Goal: Task Accomplishment & Management: Use online tool/utility

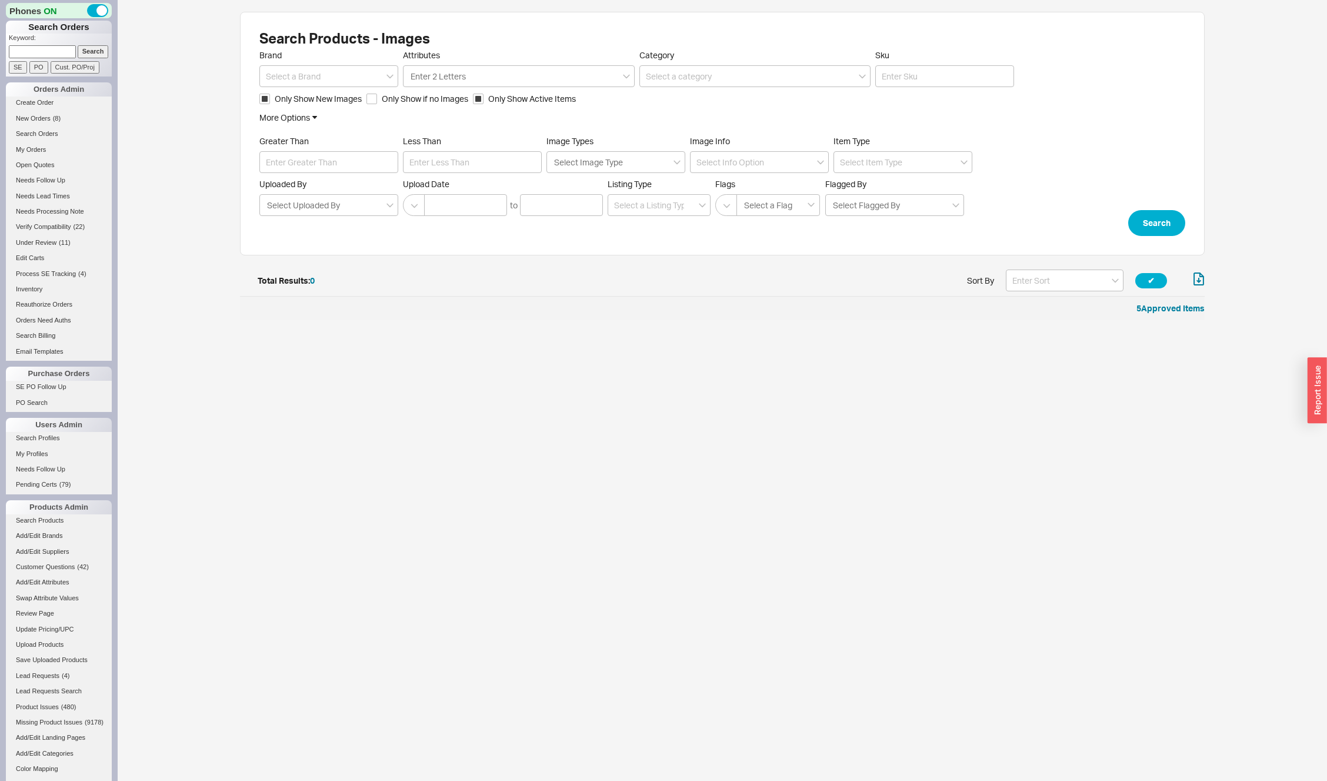
scroll to position [41, 956]
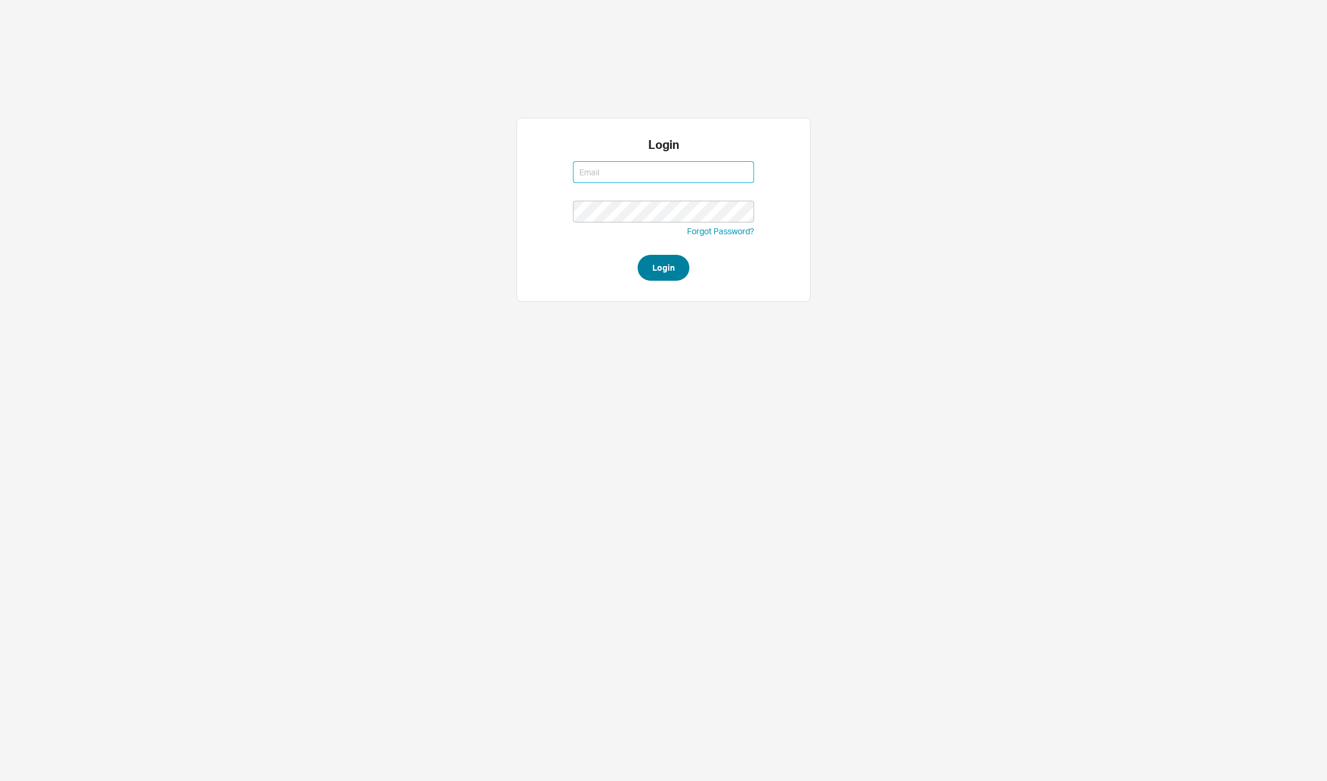
type input "[PERSON_NAME][EMAIL_ADDRESS][DOMAIN_NAME]"
click at [646, 265] on button "Login" at bounding box center [664, 268] width 52 height 26
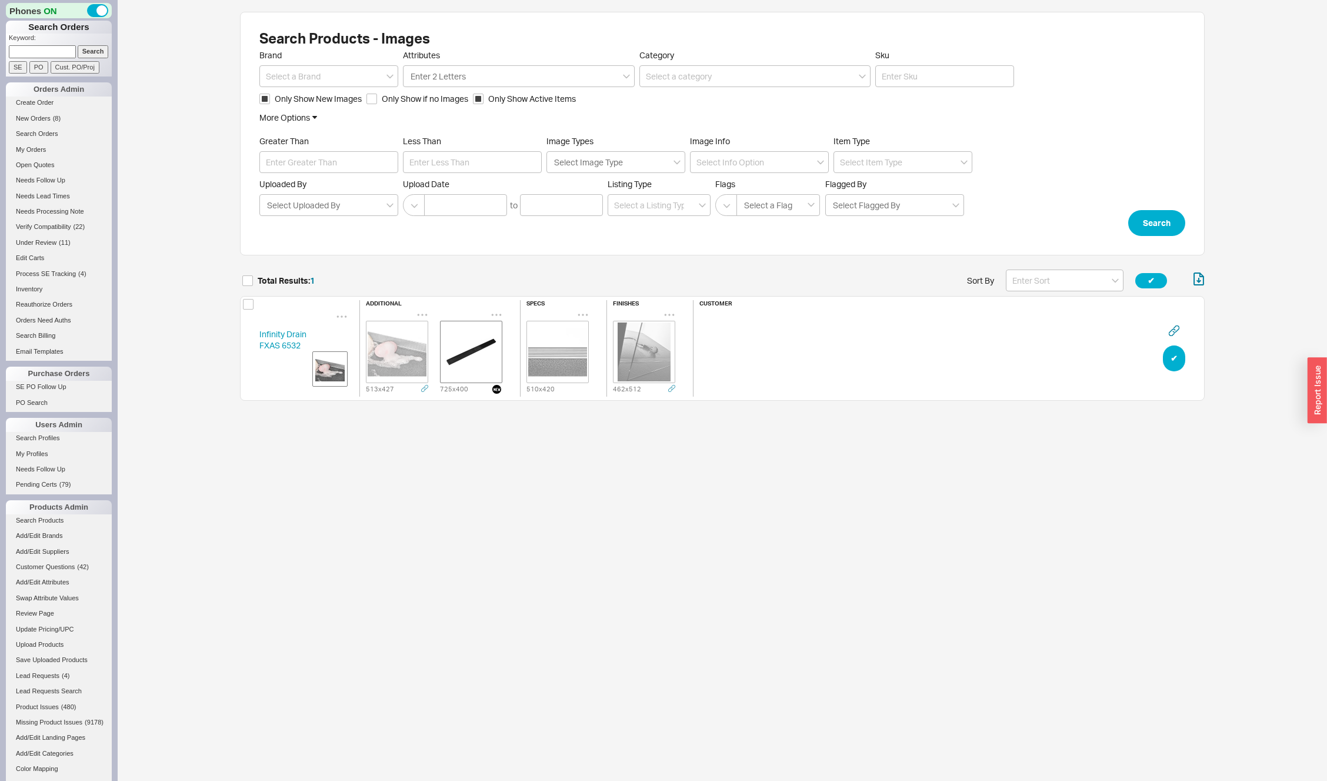
scroll to position [139, 956]
click at [476, 429] on html "Phones ON Search Orders Keyword: Search SE PO Cust. PO/Proj Orders Admin Create…" at bounding box center [663, 214] width 1327 height 429
click at [403, 355] on img "grid" at bounding box center [397, 351] width 59 height 59
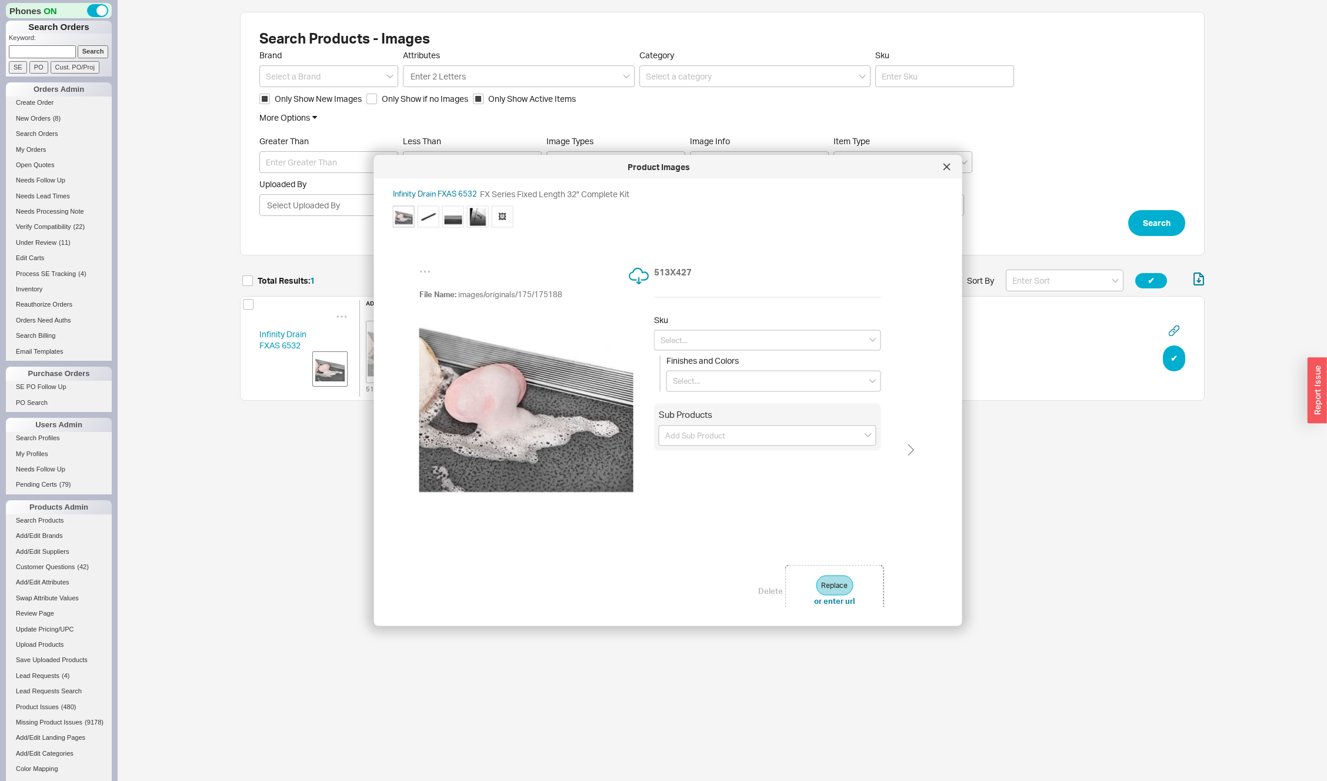
click at [527, 429] on img at bounding box center [526, 409] width 214 height 214
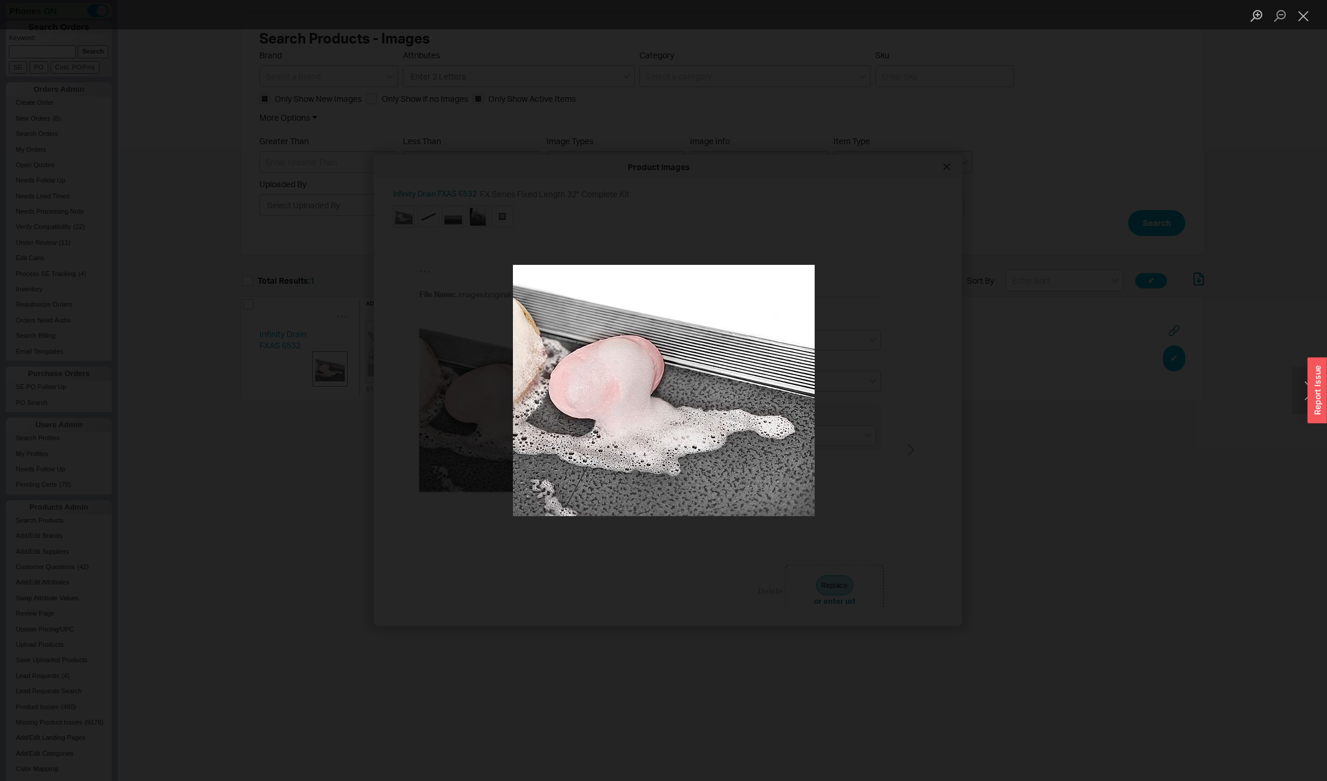
click at [799, 201] on div "Lightbox" at bounding box center [663, 390] width 1327 height 781
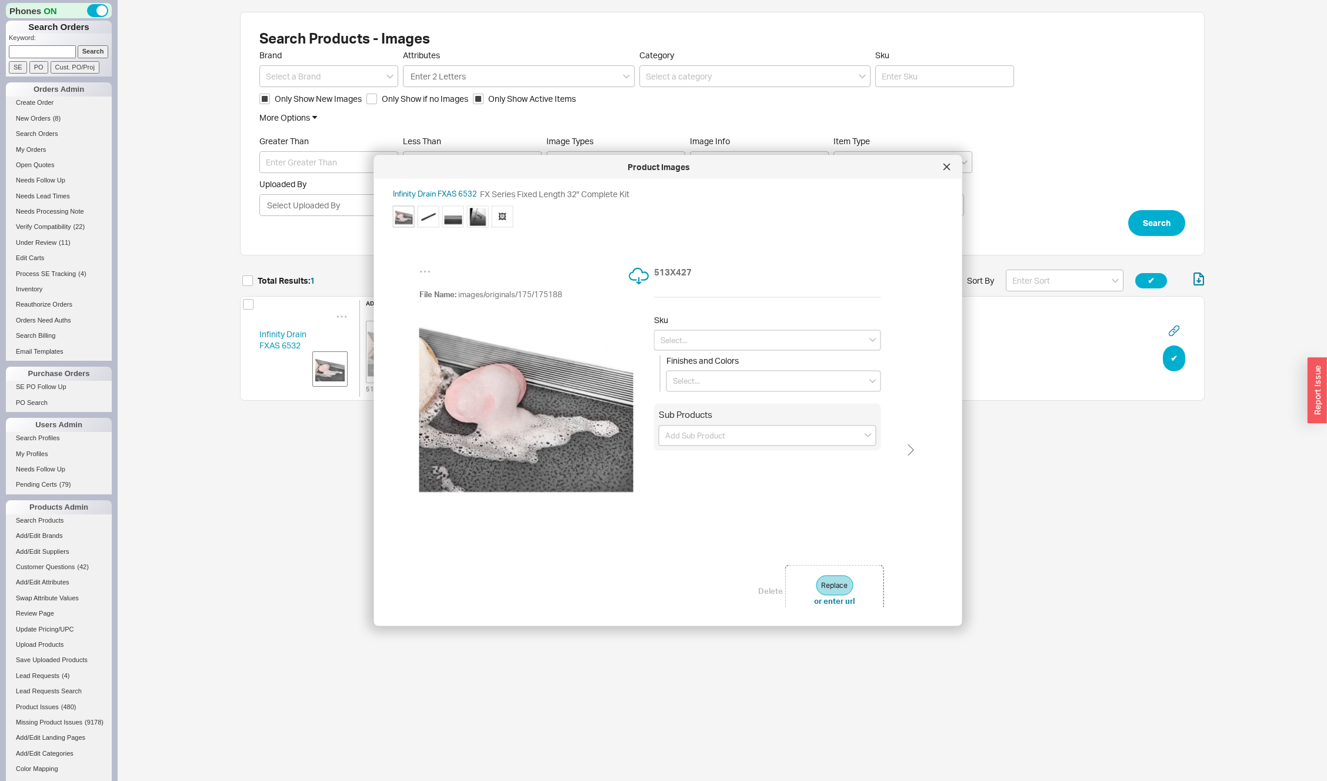
type input "FXAS 6532 BK"
type input "Matte Black"
type input "FXAS 6532 BK"
type input "Matte Black"
type input "FXAS 6532 BK"
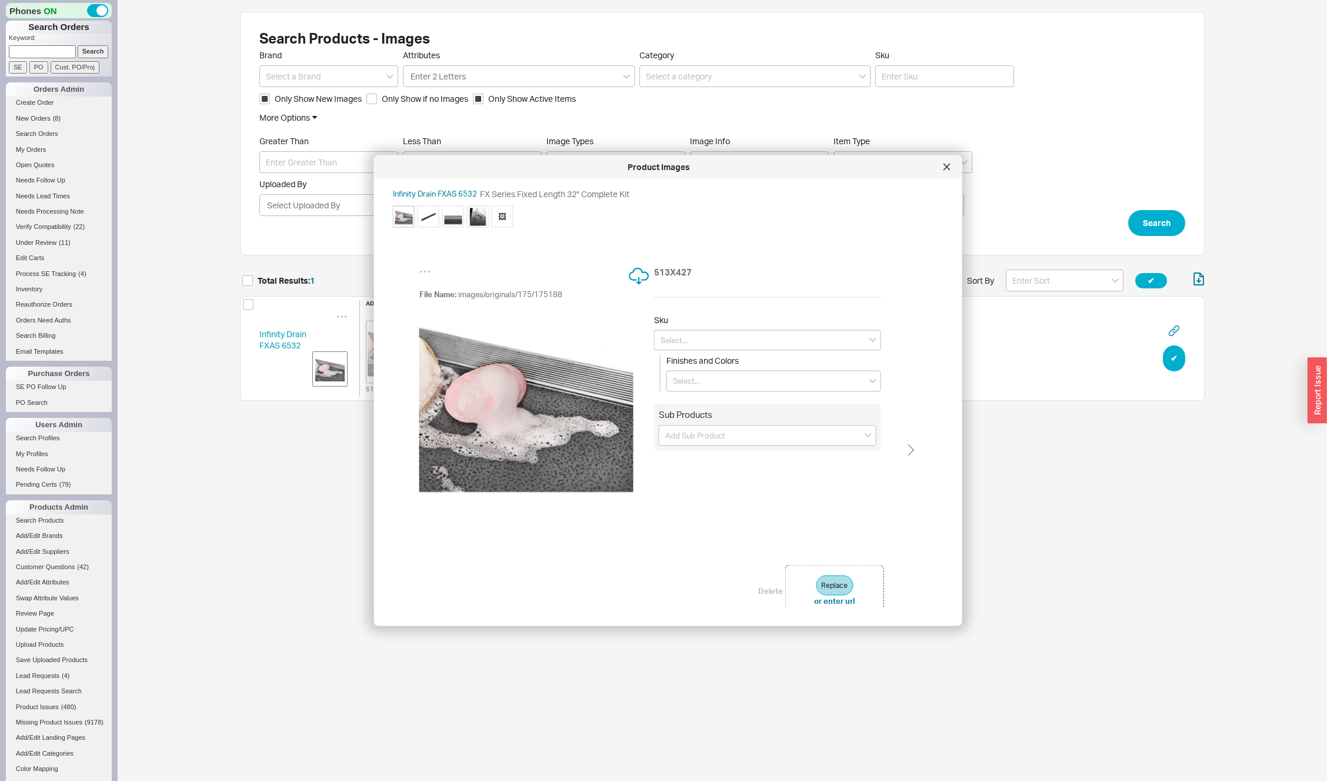
type input "Matte Black"
